Goal: Transaction & Acquisition: Purchase product/service

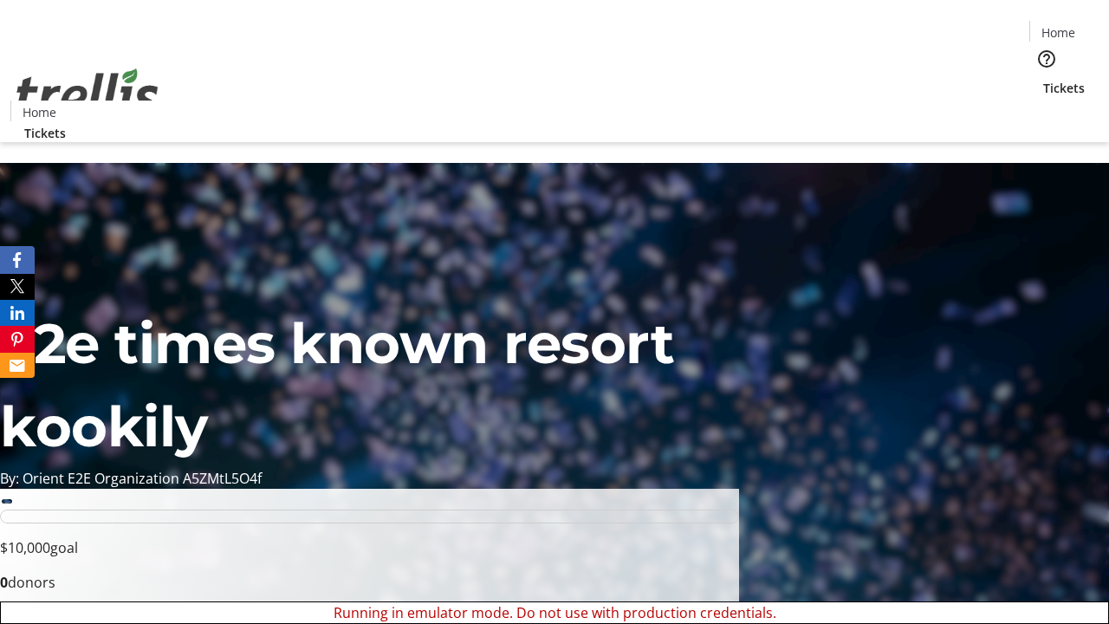
click at [1043, 79] on span "Tickets" at bounding box center [1064, 88] width 42 height 18
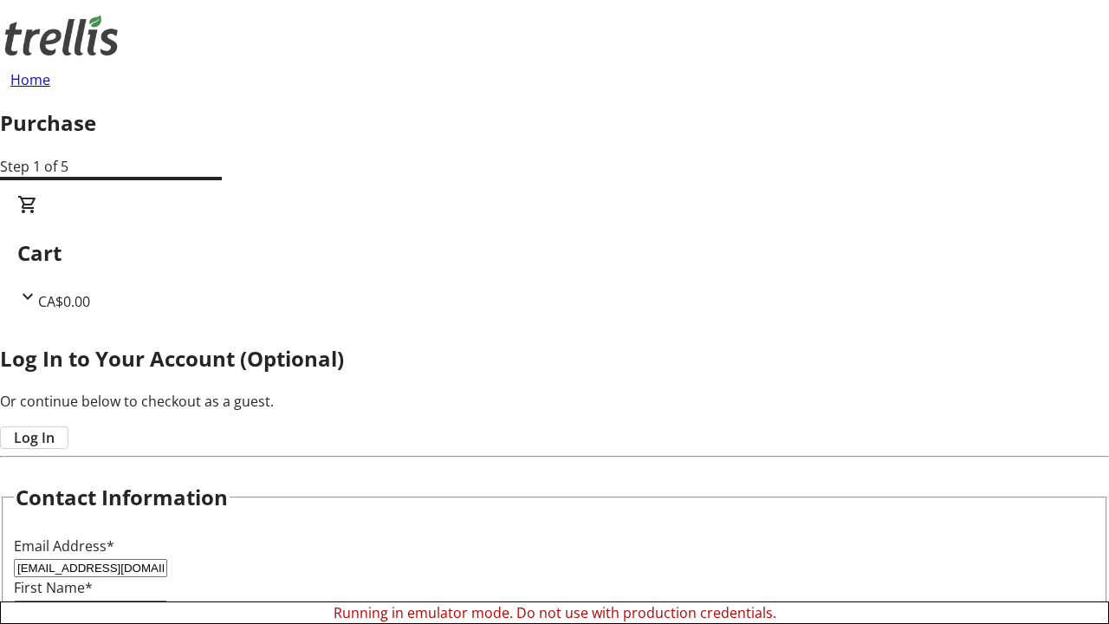
type input "[EMAIL_ADDRESS][DOMAIN_NAME]"
type input "Ryleigh"
type input "[PERSON_NAME]"
